Goal: Book appointment/travel/reservation

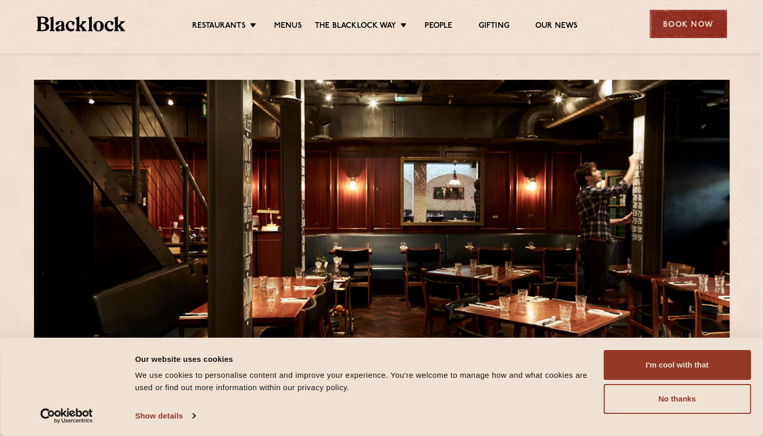
click at [679, 15] on div "Book Now" at bounding box center [687, 24] width 77 height 28
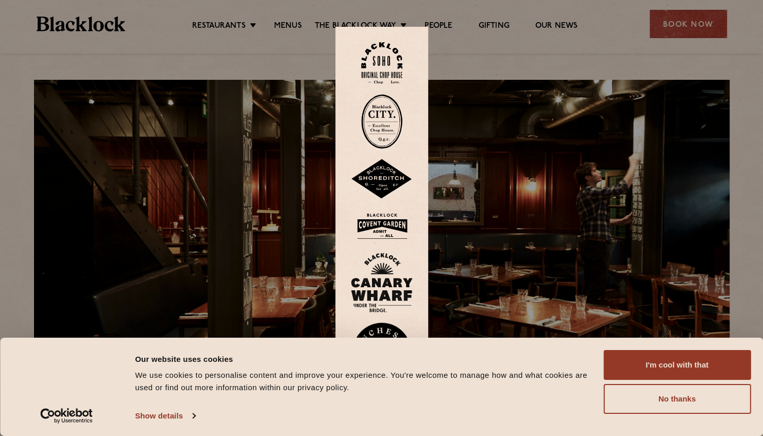
click at [386, 62] on img at bounding box center [381, 63] width 41 height 42
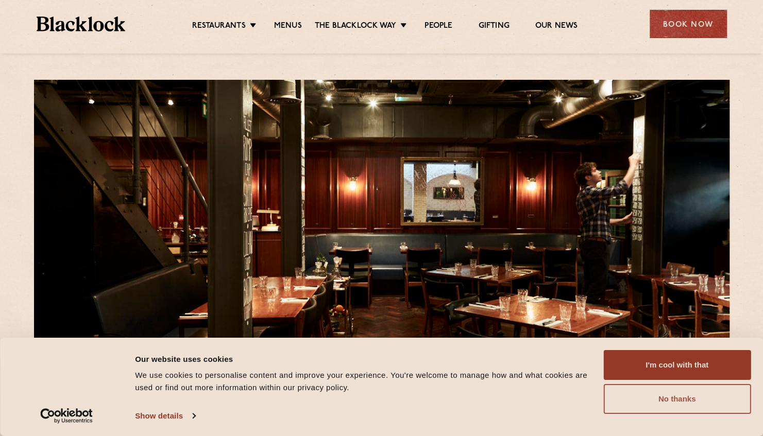
click at [680, 396] on button "No thanks" at bounding box center [676, 399] width 147 height 30
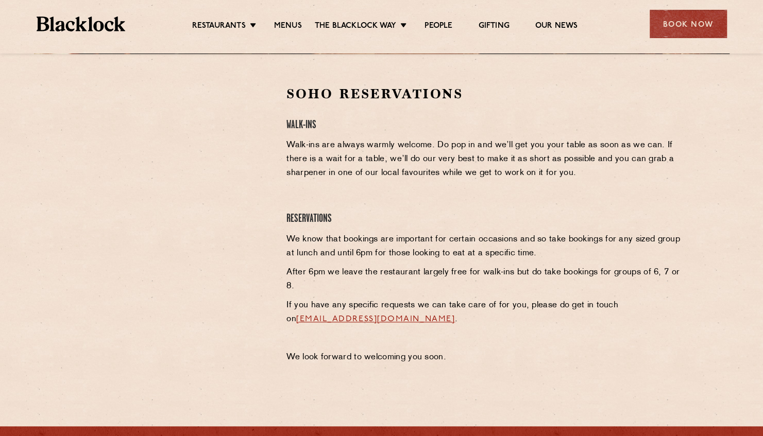
scroll to position [305, 0]
